Goal: Find specific page/section: Find specific page/section

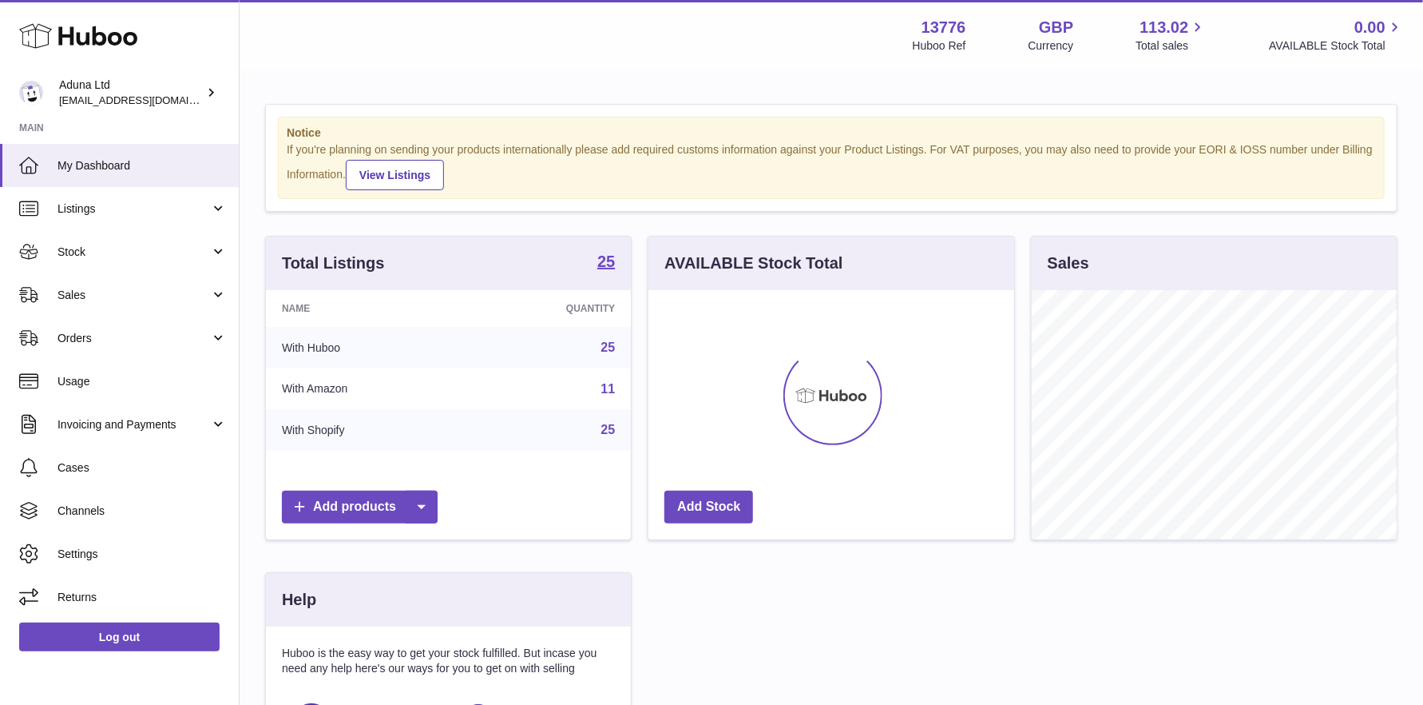
scroll to position [248, 366]
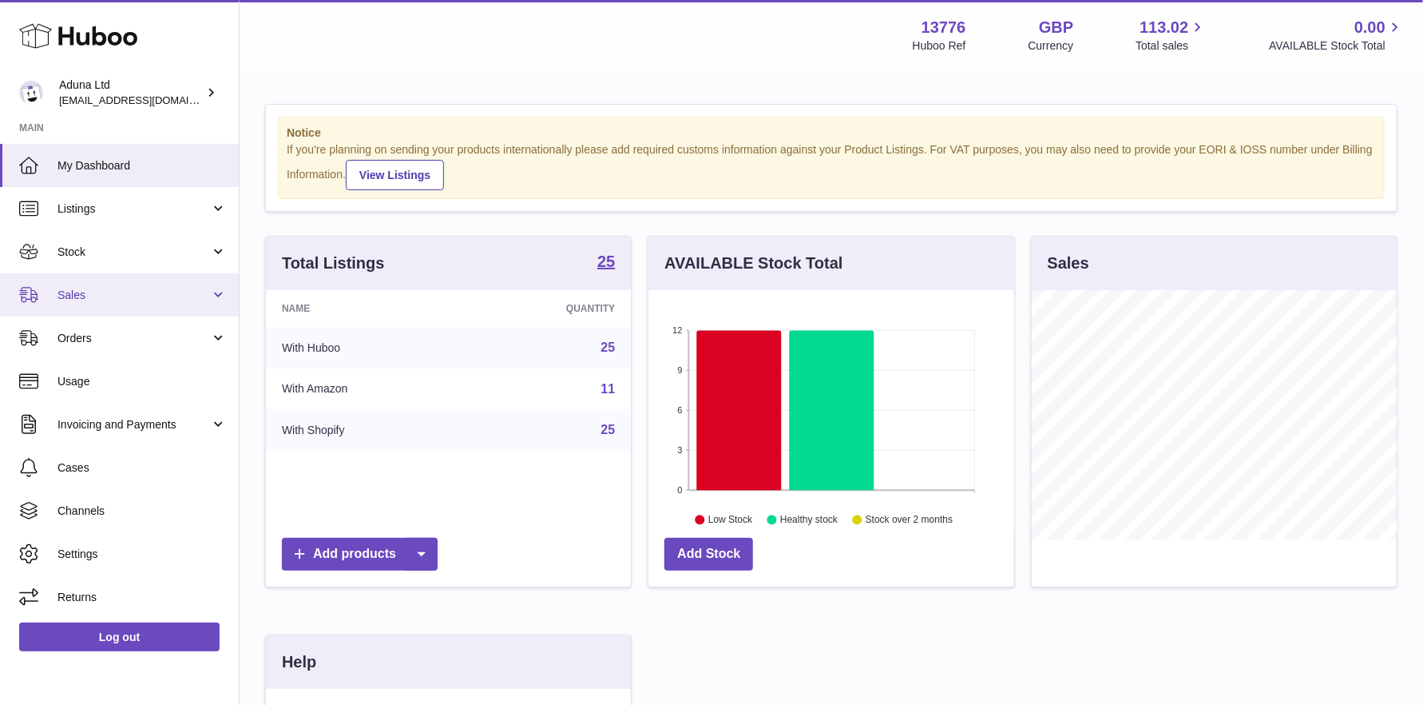
click at [105, 295] on span "Sales" at bounding box center [134, 295] width 153 height 15
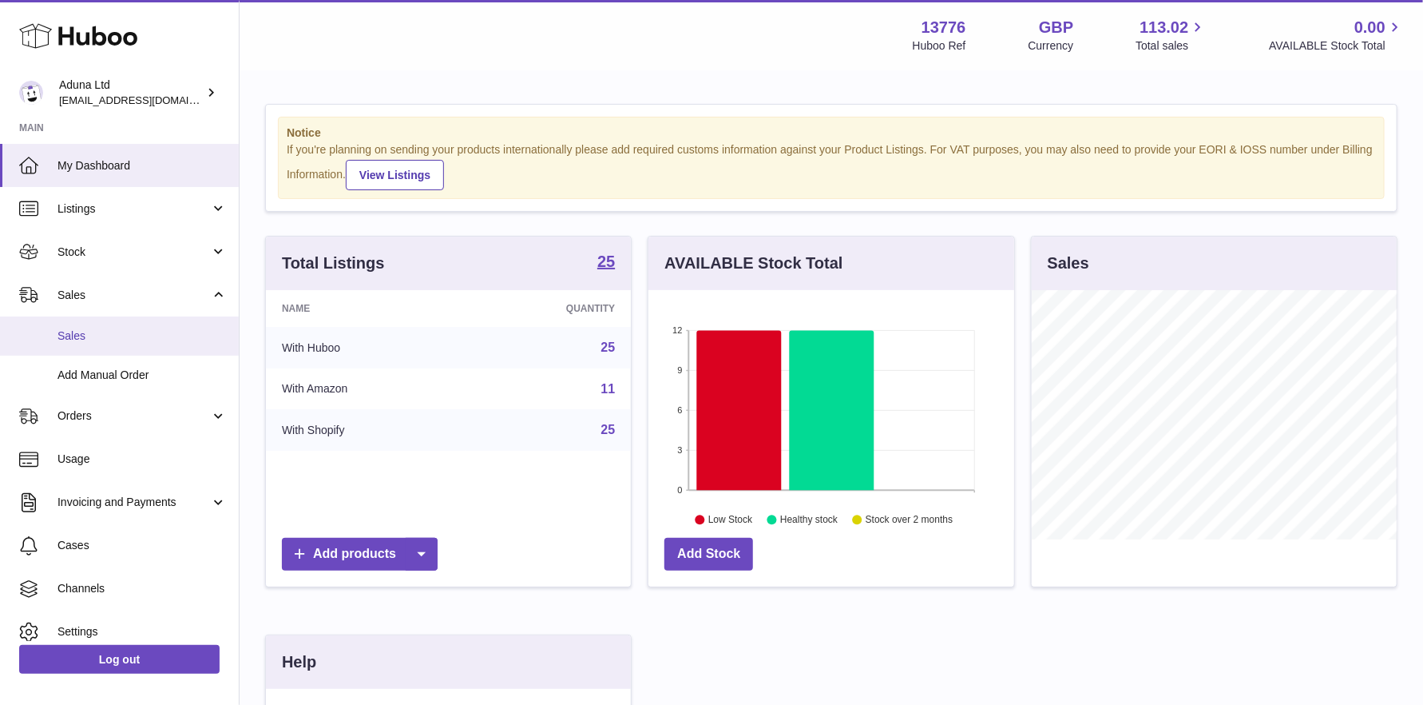
click at [113, 339] on span "Sales" at bounding box center [142, 335] width 169 height 15
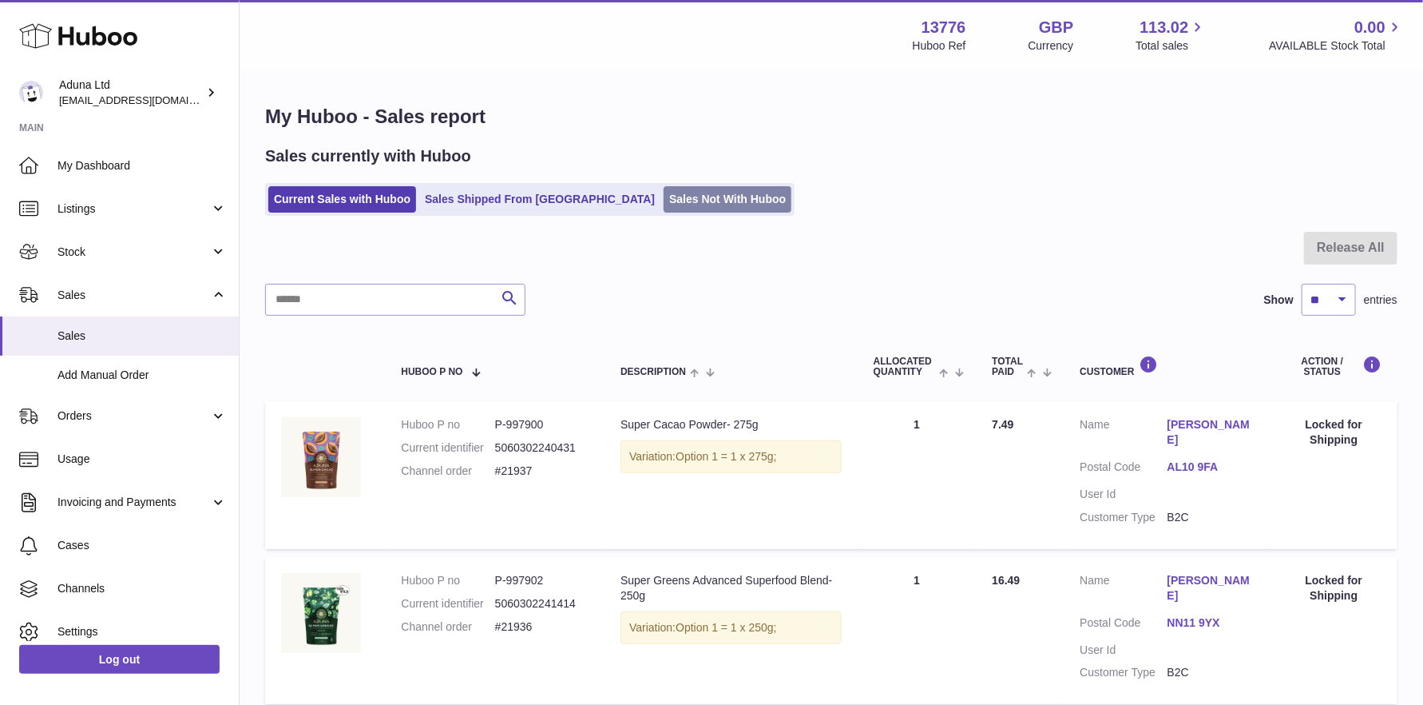
click at [664, 197] on link "Sales Not With Huboo" at bounding box center [728, 199] width 128 height 26
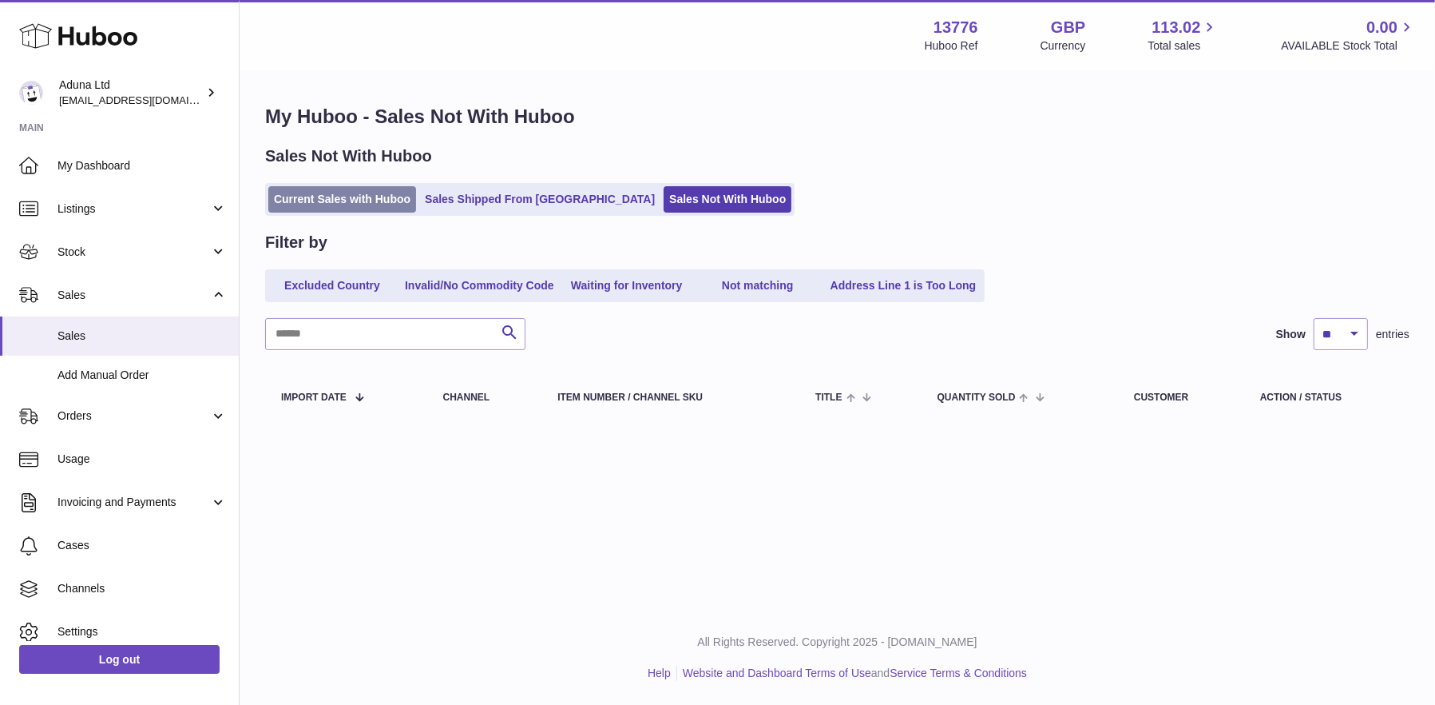
click at [338, 201] on link "Current Sales with Huboo" at bounding box center [342, 199] width 148 height 26
